Goal: Task Accomplishment & Management: Use online tool/utility

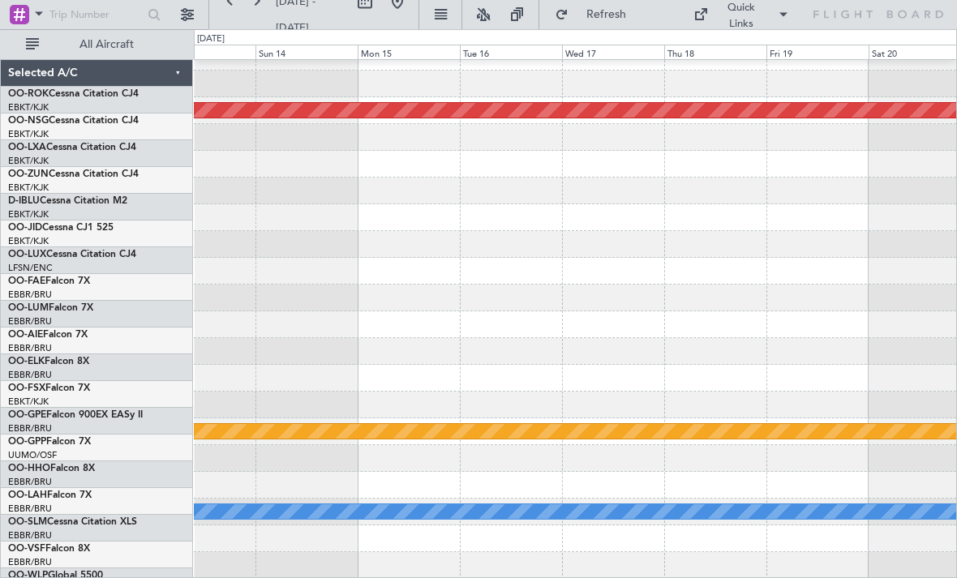
scroll to position [16, 0]
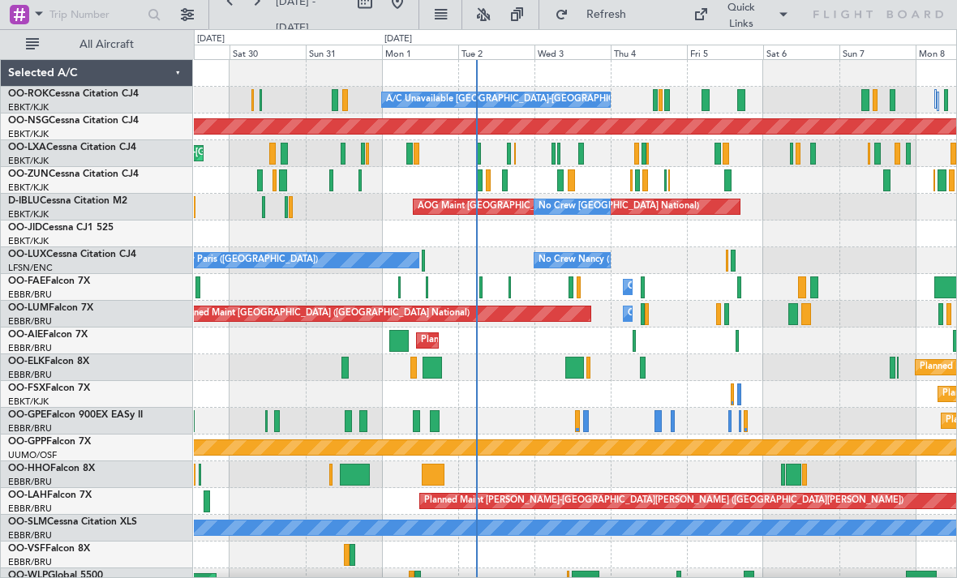
click at [477, 155] on div at bounding box center [479, 154] width 4 height 22
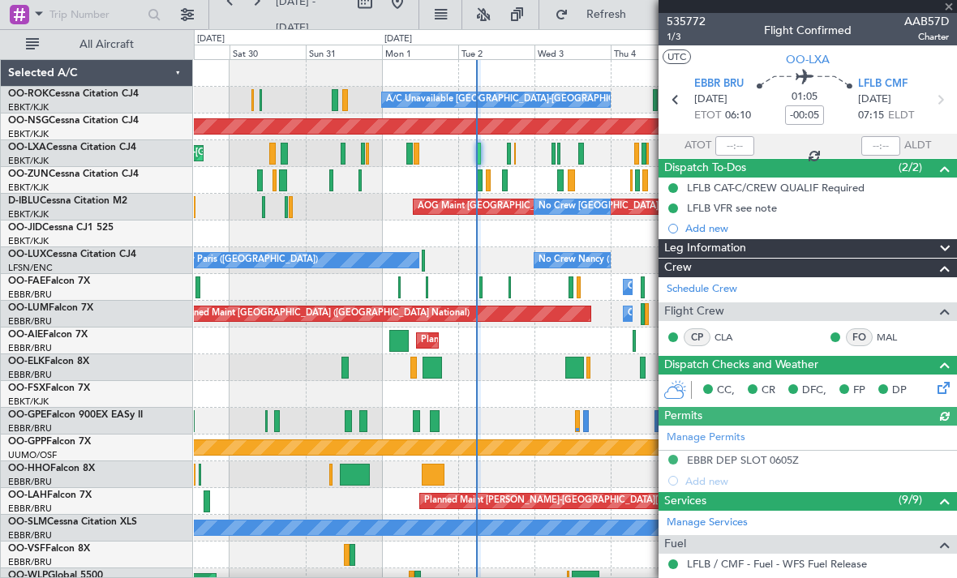
click at [949, 5] on div at bounding box center [807, 6] width 298 height 13
click at [949, 9] on span at bounding box center [948, 7] width 16 height 15
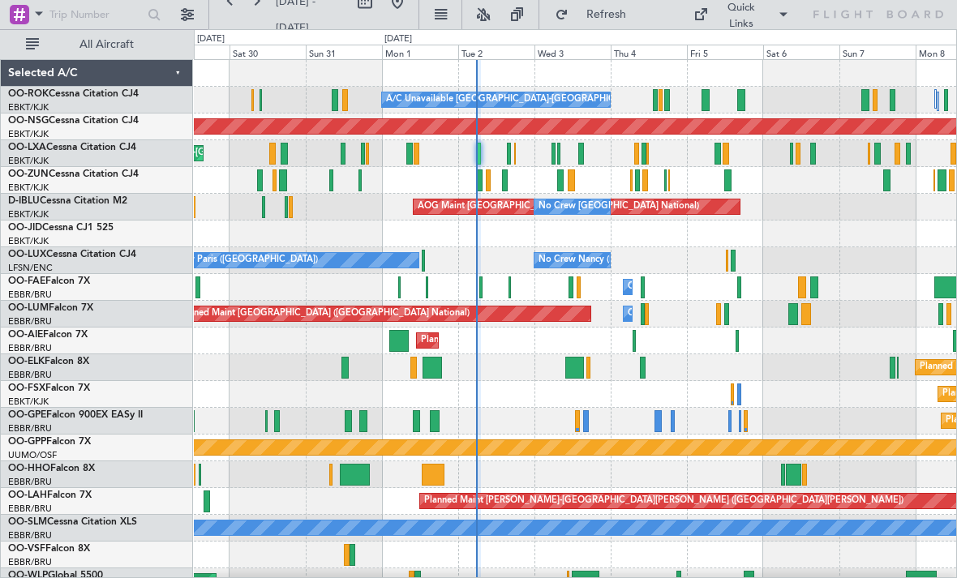
type input "0"
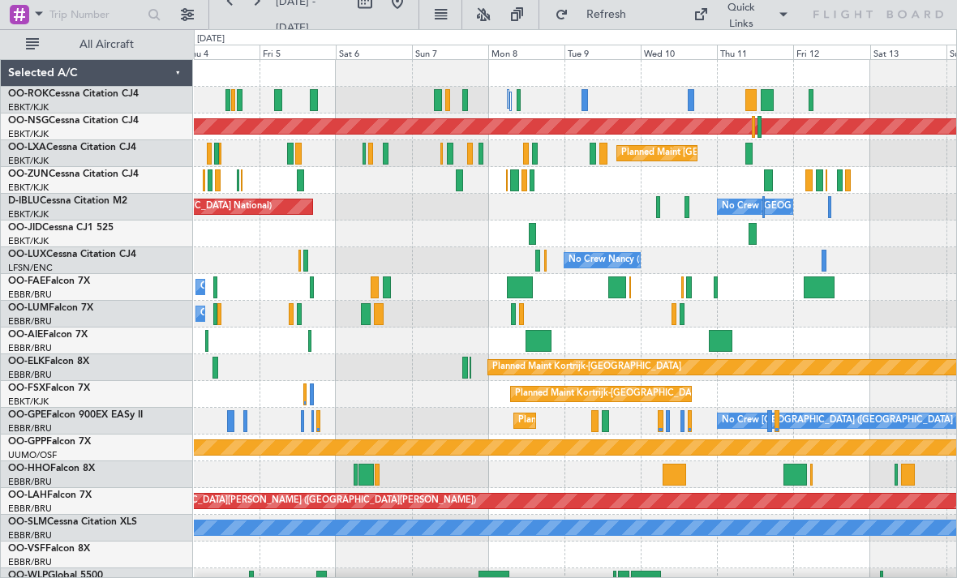
click at [603, 153] on div at bounding box center [603, 154] width 8 height 22
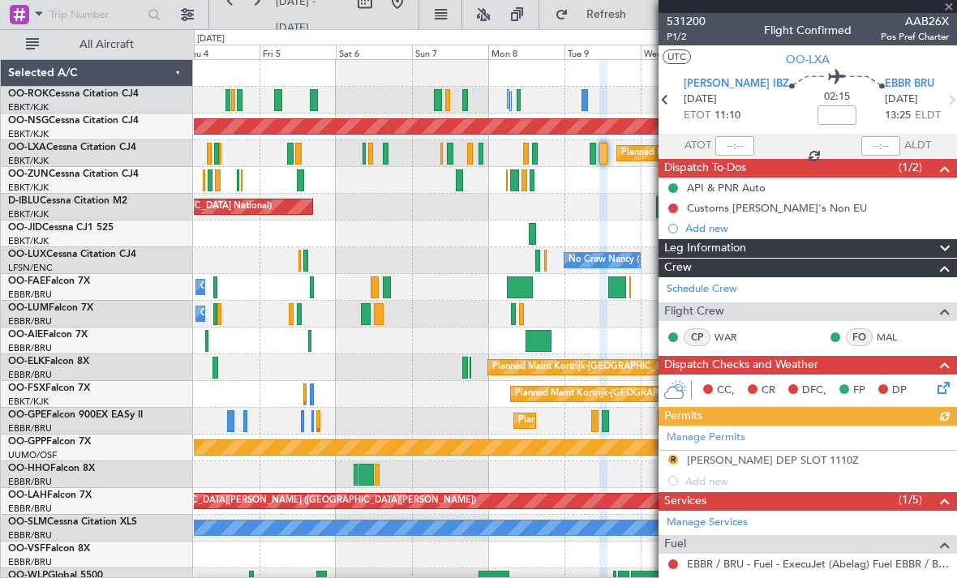
click at [949, 9] on div at bounding box center [807, 6] width 298 height 13
click at [951, 8] on span at bounding box center [948, 7] width 16 height 15
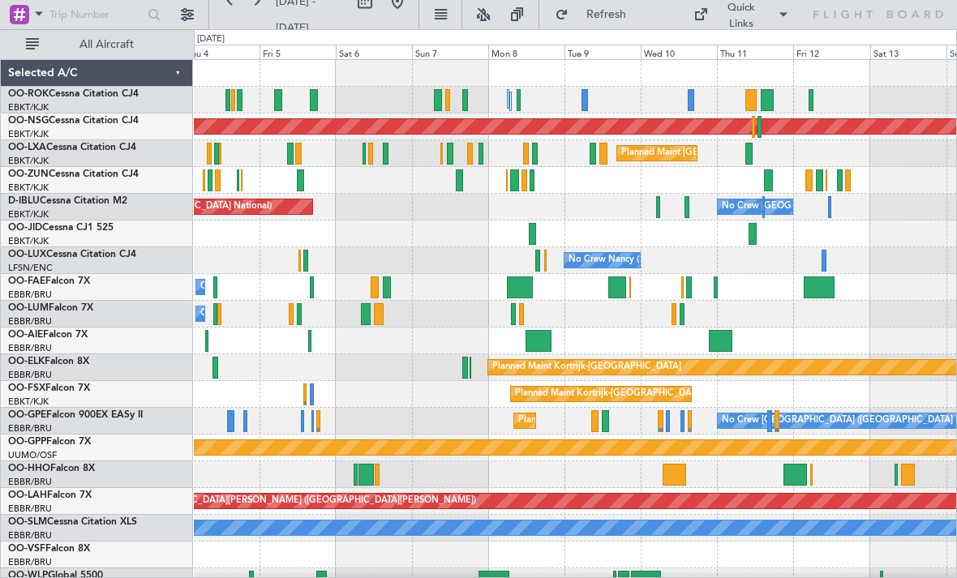
click at [763, 181] on div at bounding box center [575, 180] width 762 height 27
click at [771, 177] on div at bounding box center [768, 180] width 9 height 22
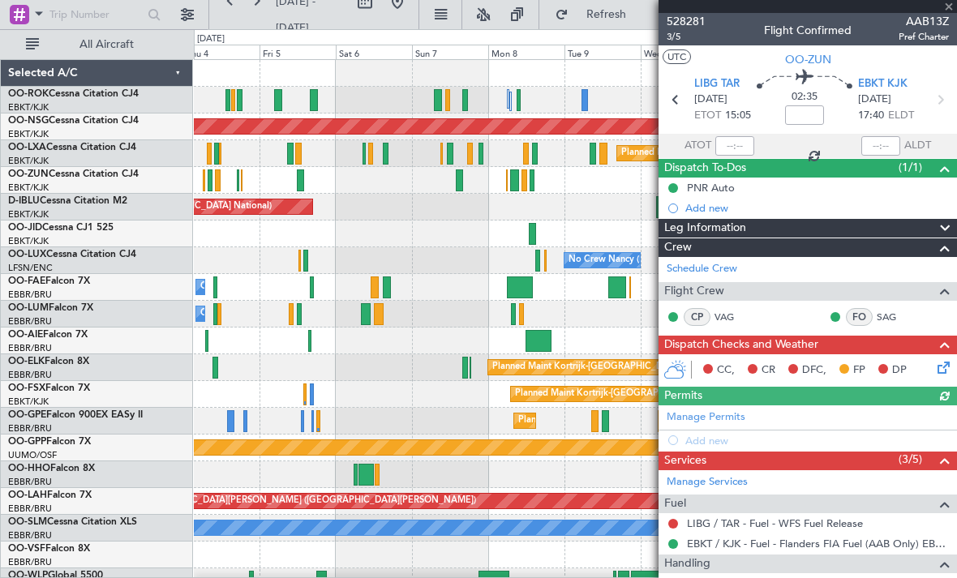
click at [948, 11] on div at bounding box center [807, 6] width 298 height 13
click at [950, 8] on span at bounding box center [948, 7] width 16 height 15
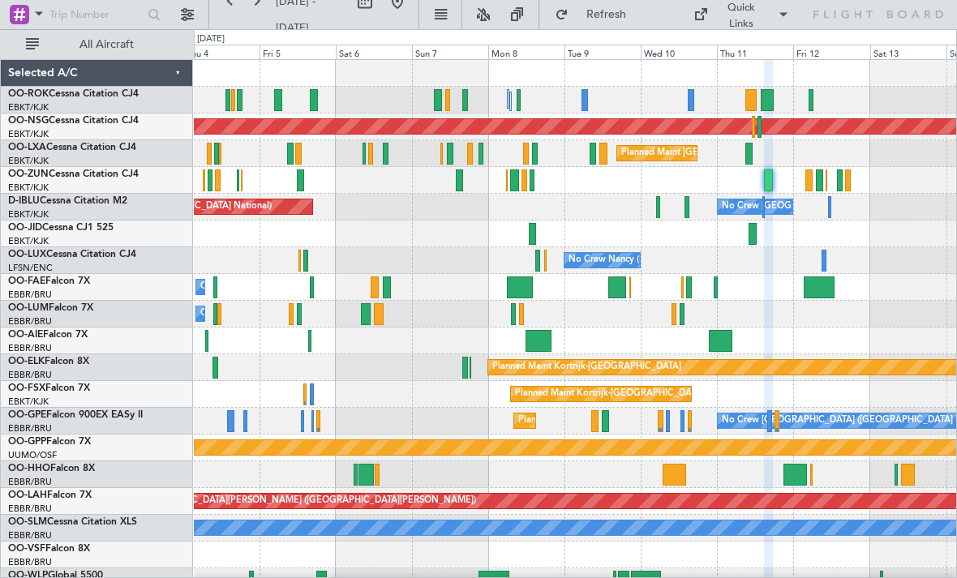
type input "0"
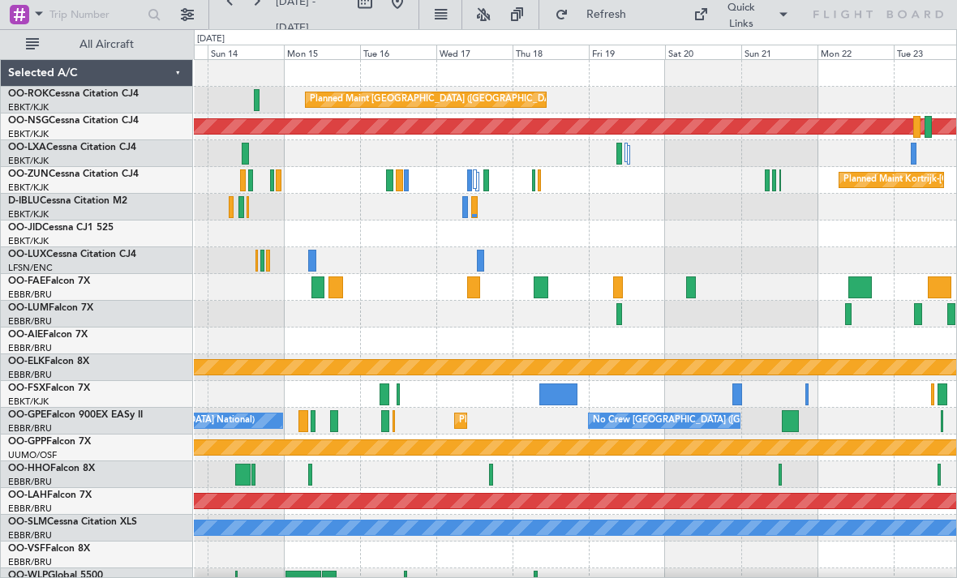
click at [618, 151] on div at bounding box center [619, 154] width 6 height 22
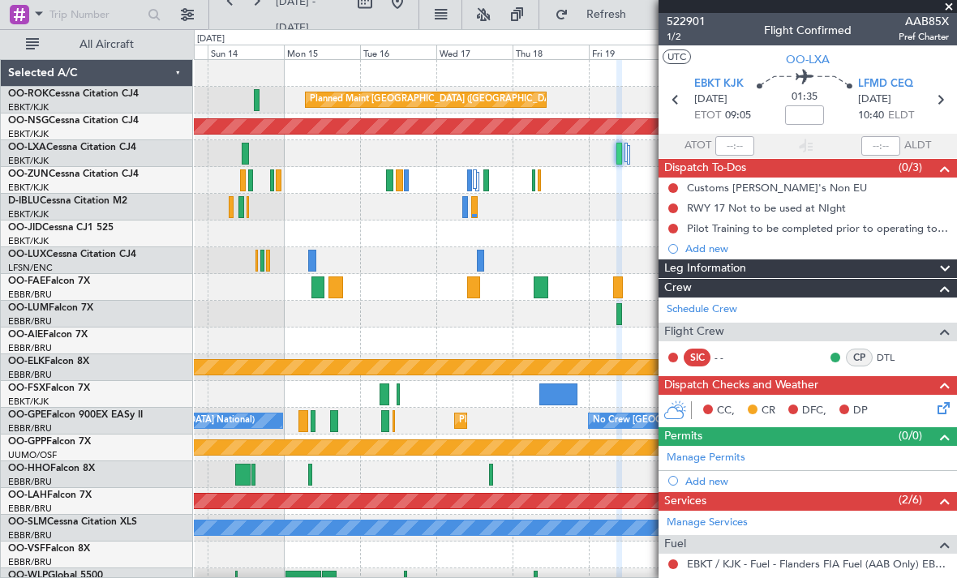
click at [948, 8] on span at bounding box center [948, 7] width 16 height 15
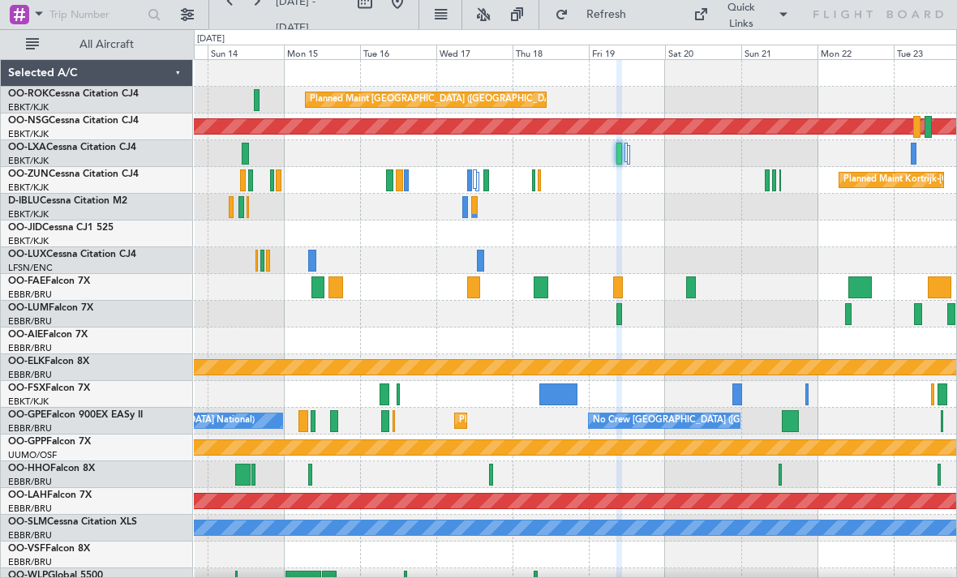
type input "0"
click at [767, 175] on div at bounding box center [767, 180] width 5 height 22
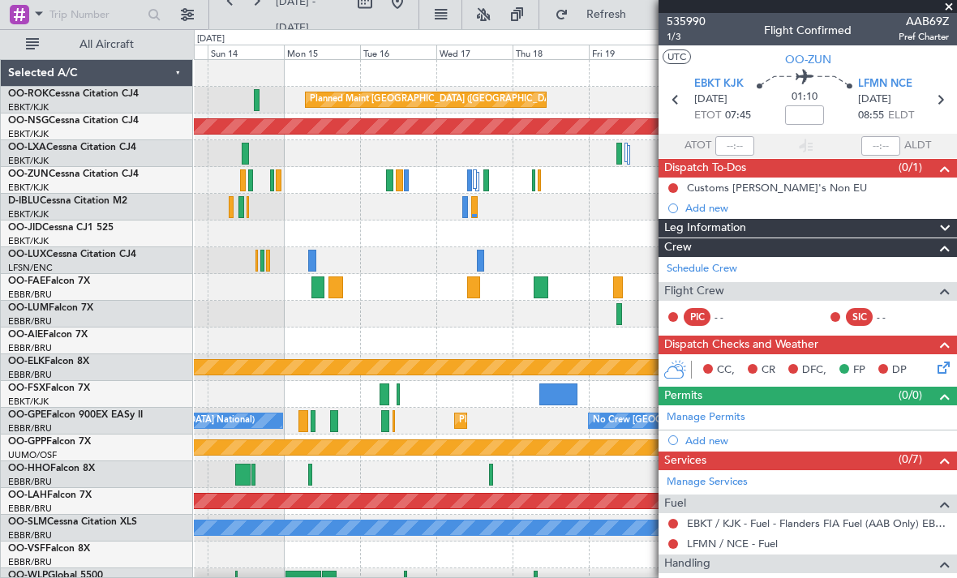
click at [952, 8] on span at bounding box center [948, 7] width 16 height 15
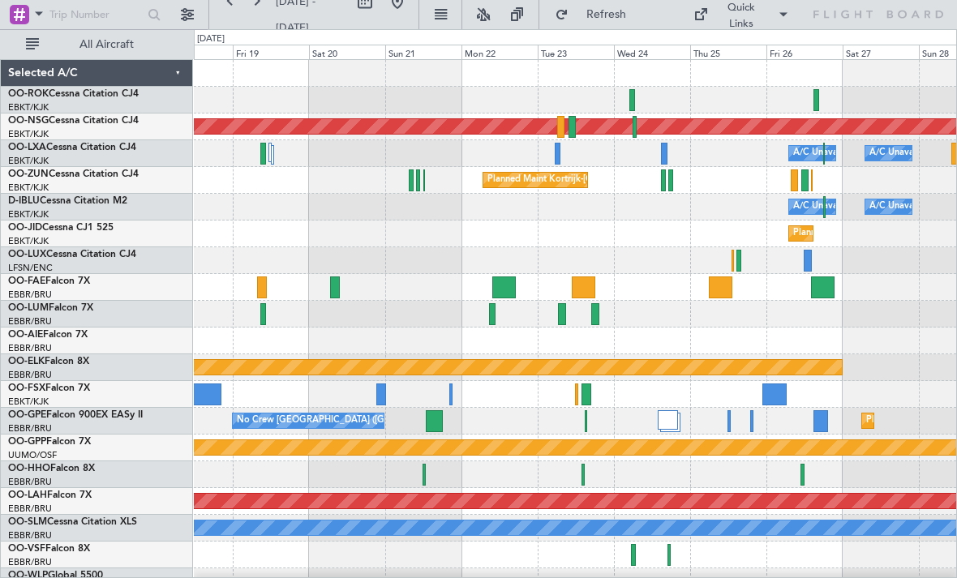
click at [665, 153] on div at bounding box center [664, 154] width 6 height 22
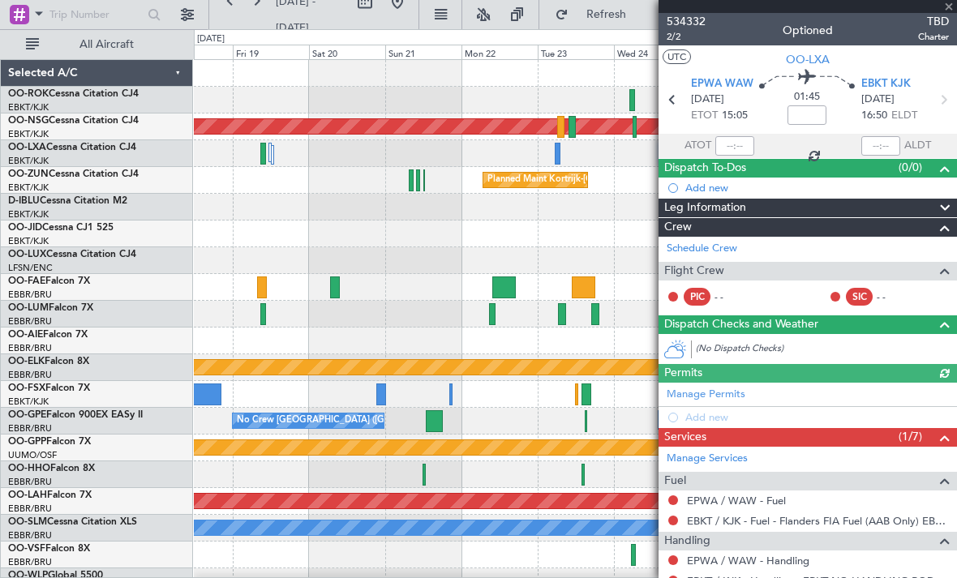
click at [950, 10] on span at bounding box center [948, 7] width 16 height 15
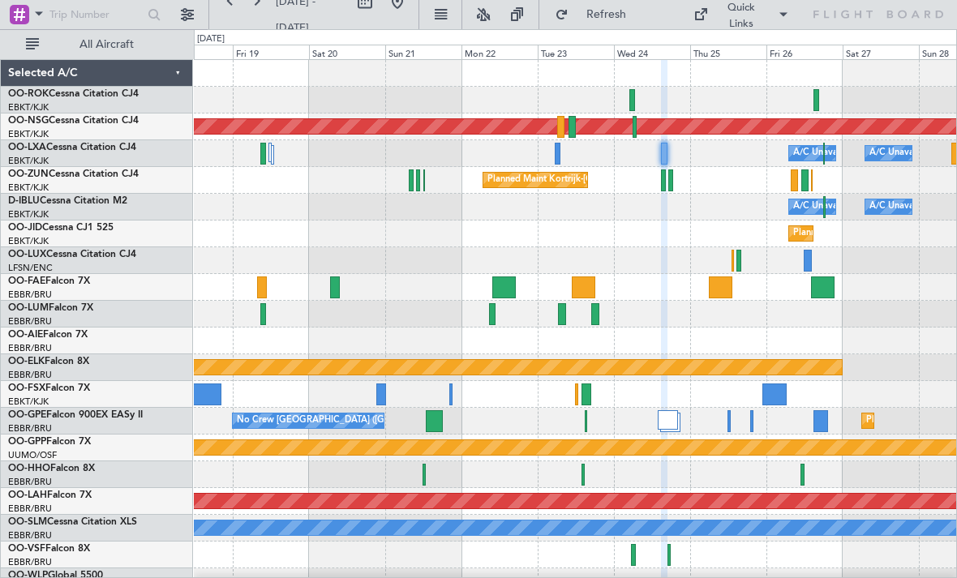
type input "0"
